Goal: Transaction & Acquisition: Download file/media

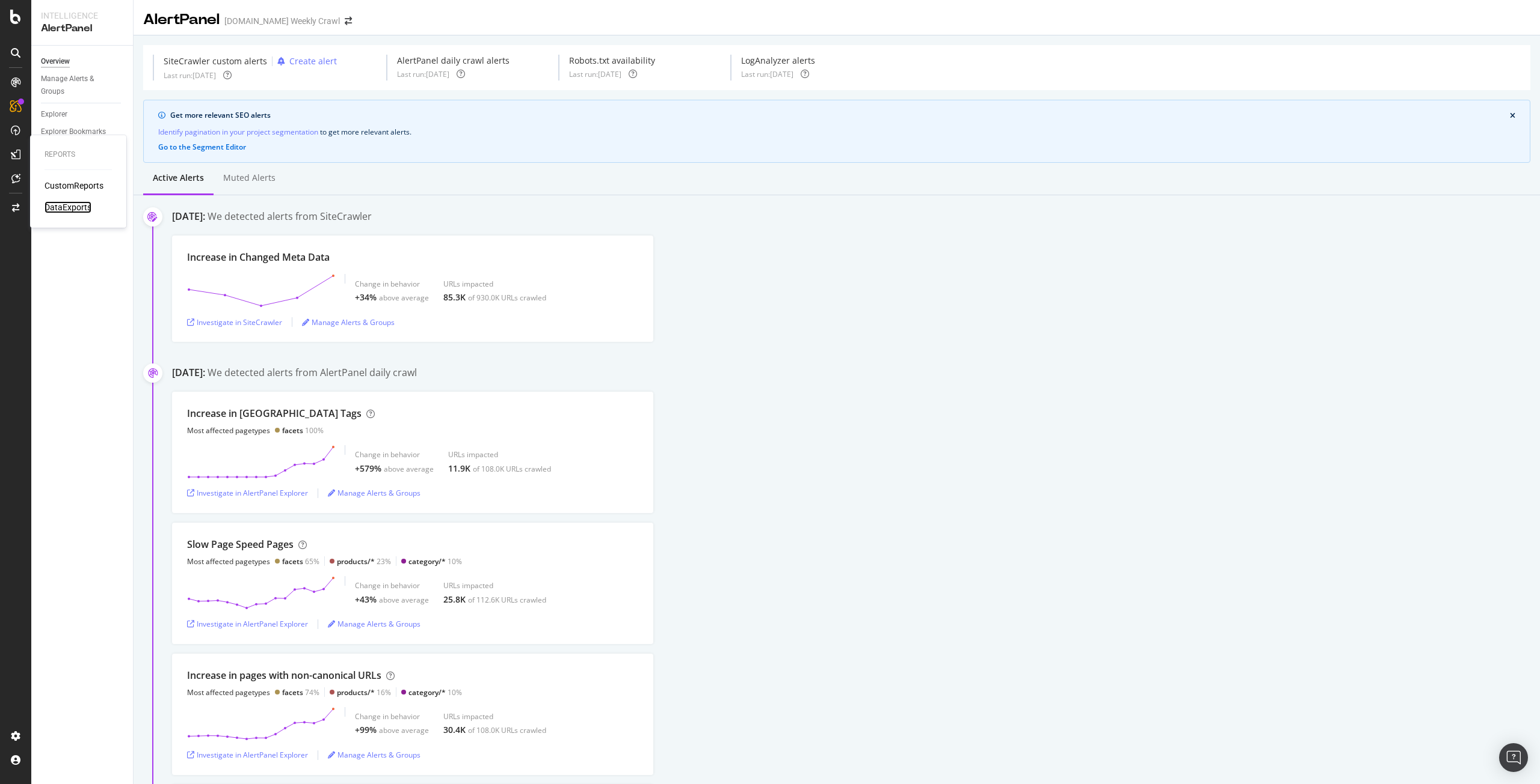
click at [65, 203] on div "DataExports" at bounding box center [68, 208] width 47 height 12
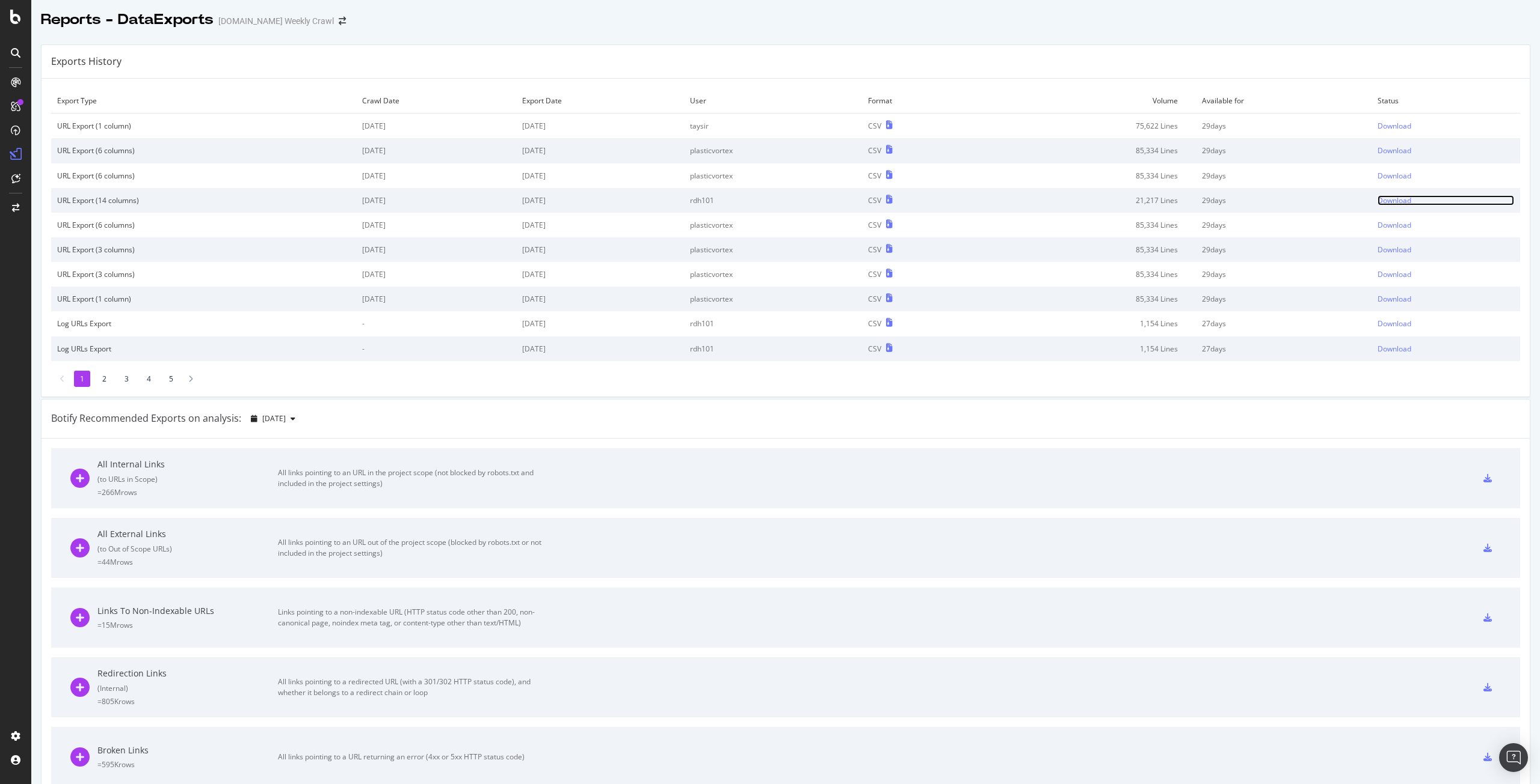
click at [1381, 201] on div "Download" at bounding box center [1394, 201] width 34 height 10
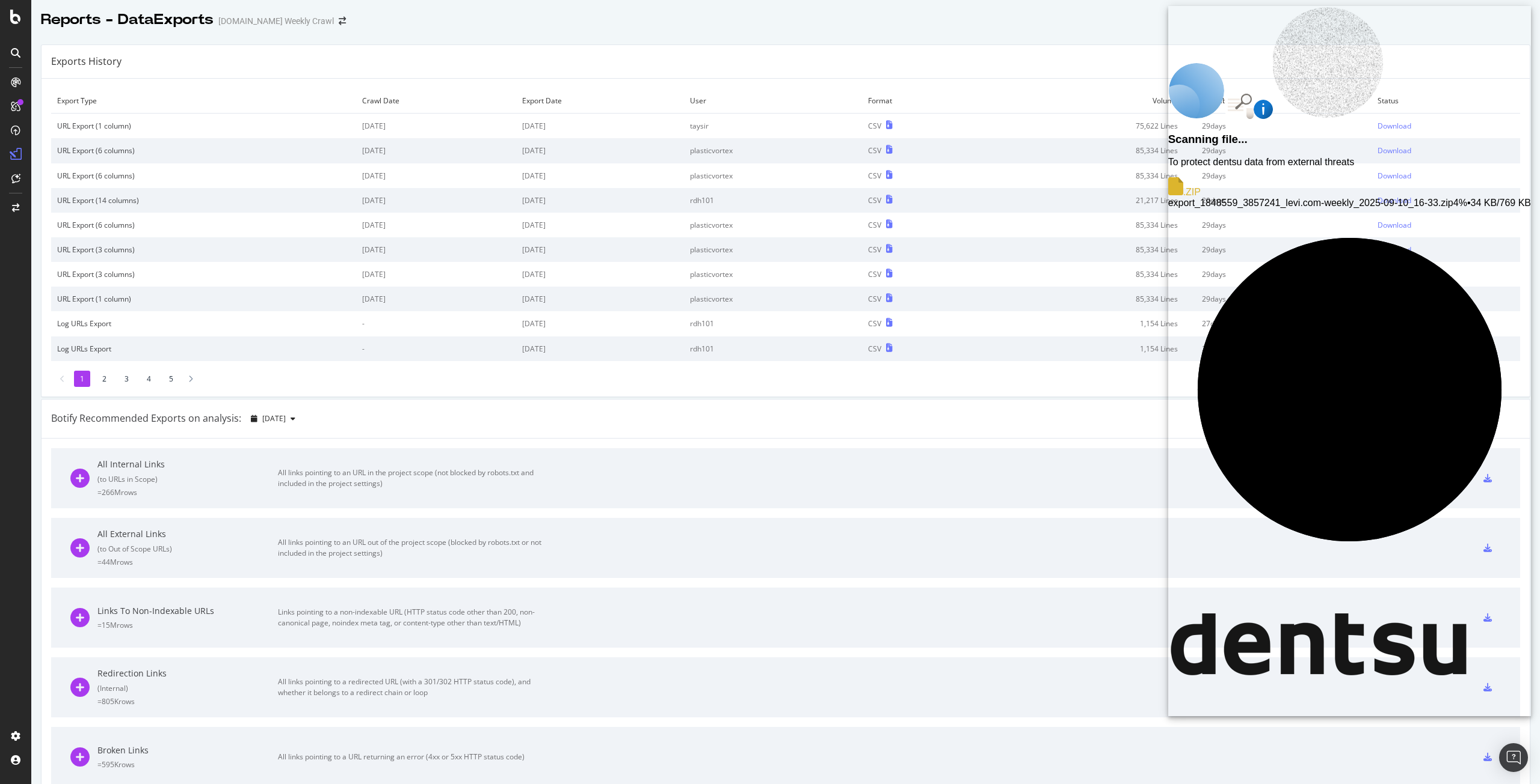
click at [1391, 178] on div "Scanning file... To protect dentsu data from external threats .ZIP export_18485…" at bounding box center [1349, 354] width 363 height 441
